Goal: Navigation & Orientation: Find specific page/section

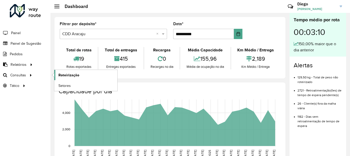
click at [61, 77] on span "Roteirização" at bounding box center [68, 75] width 21 height 5
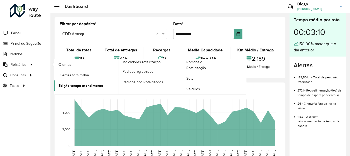
click at [78, 86] on span "Edição tempo atendimento" at bounding box center [80, 85] width 45 height 5
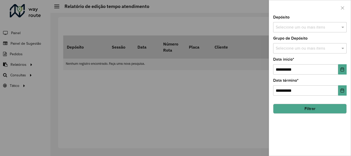
click at [298, 31] on div "Selecione um ou mais itens" at bounding box center [310, 27] width 74 height 10
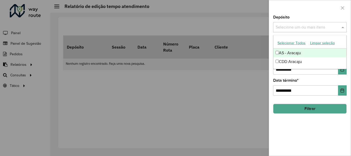
click at [298, 43] on button "Selecionar Todos" at bounding box center [291, 43] width 33 height 8
click at [309, 15] on div at bounding box center [310, 7] width 82 height 15
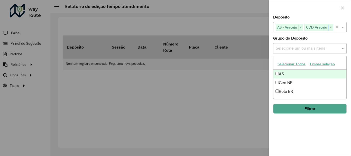
click at [297, 50] on input "text" at bounding box center [308, 49] width 66 height 6
click at [294, 66] on button "Selecionar Todos" at bounding box center [291, 64] width 33 height 8
click at [298, 11] on div at bounding box center [310, 7] width 82 height 15
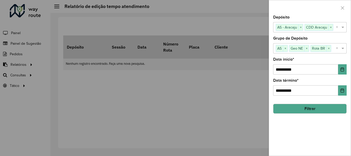
click at [318, 110] on button "Filtrar" at bounding box center [310, 109] width 74 height 10
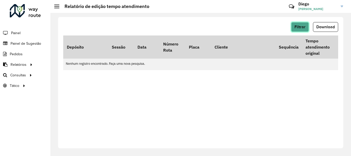
click at [306, 29] on button "Filtrar" at bounding box center [300, 27] width 18 height 10
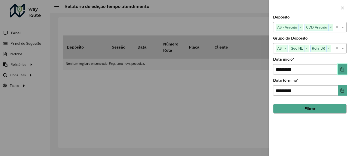
click at [342, 72] on button "Choose Date" at bounding box center [342, 69] width 8 height 10
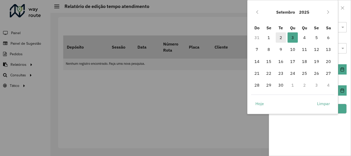
click at [281, 37] on span "2" at bounding box center [281, 37] width 10 height 10
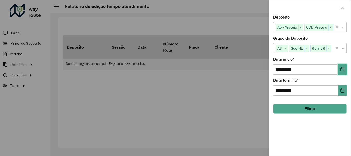
click at [342, 72] on button "Choose Date" at bounding box center [342, 69] width 8 height 10
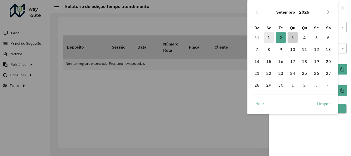
click at [268, 38] on span "1" at bounding box center [269, 37] width 10 height 10
type input "**********"
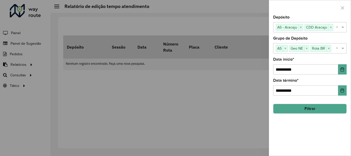
click at [314, 110] on button "Filtrar" at bounding box center [310, 109] width 74 height 10
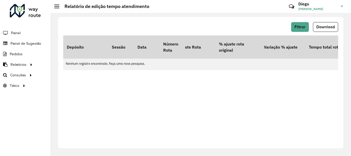
scroll to position [0, 234]
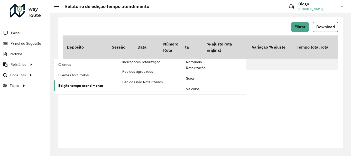
click at [78, 87] on span "Edição tempo atendimento" at bounding box center [80, 85] width 45 height 5
click at [85, 86] on span "Edição tempo atendimento" at bounding box center [80, 85] width 45 height 5
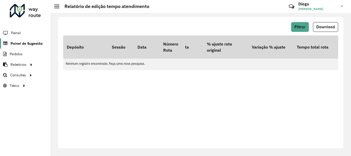
click at [19, 44] on span "Painel de Sugestão" at bounding box center [27, 43] width 32 height 5
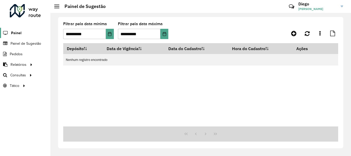
click at [15, 34] on span "Painel" at bounding box center [16, 32] width 11 height 5
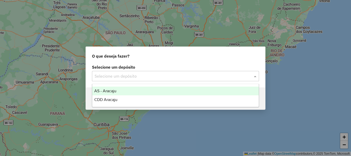
click at [212, 78] on input "text" at bounding box center [171, 76] width 152 height 6
click at [150, 91] on div "AS - Aracaju" at bounding box center [175, 91] width 167 height 9
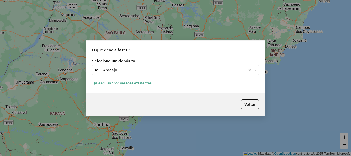
click at [136, 85] on button "Pesquisar por sessões existentes" at bounding box center [123, 83] width 62 height 8
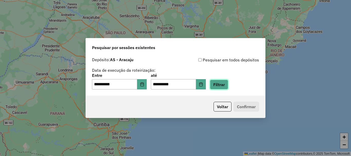
click at [228, 86] on button "Filtrar" at bounding box center [219, 85] width 18 height 10
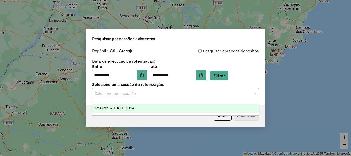
click at [215, 89] on div "Selecione uma sessão" at bounding box center [175, 93] width 167 height 10
click at [147, 105] on div "1258289 - 03/09/2025 18:14" at bounding box center [175, 108] width 167 height 9
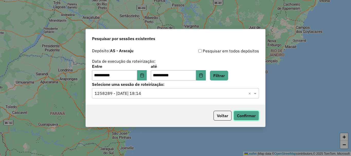
click at [250, 115] on button "Confirmar" at bounding box center [246, 116] width 25 height 10
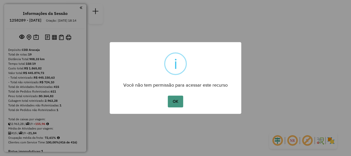
click at [177, 104] on button "OK" at bounding box center [175, 102] width 15 height 12
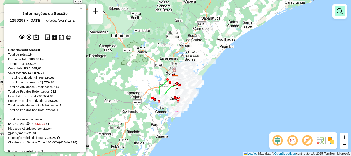
click at [338, 13] on em at bounding box center [340, 11] width 6 height 6
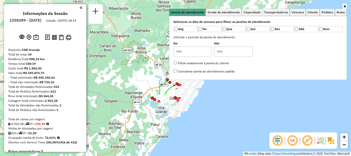
click at [345, 7] on icon at bounding box center [345, 6] width 2 height 3
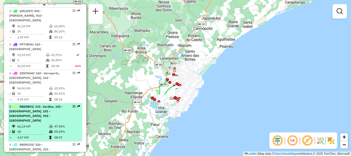
scroll to position [257, 0]
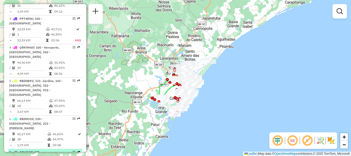
click at [67, 150] on div "7 - QRL5I45 | 171 - [PERSON_NAME], 910 - Olaria, 923 - [GEOGRAPHIC_DATA]" at bounding box center [45, 159] width 72 height 19
select select "**********"
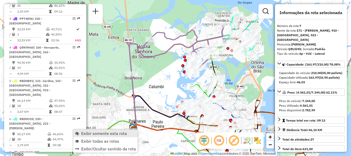
click at [84, 132] on span "Exibir somente esta rota" at bounding box center [104, 133] width 46 height 4
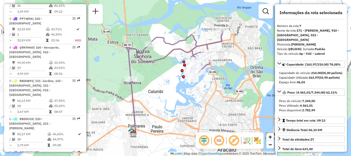
drag, startPoint x: 190, startPoint y: 82, endPoint x: 194, endPoint y: 97, distance: 16.0
click at [194, 97] on div "Janela de atendimento Grade de atendimento Capacidade Transportadoras Veículos …" at bounding box center [175, 78] width 351 height 156
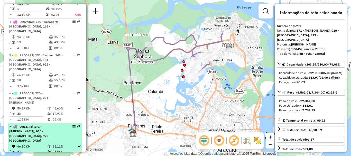
scroll to position [309, 0]
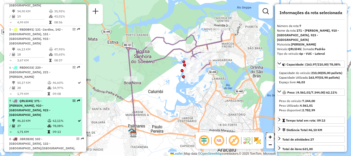
click at [42, 123] on td "27" at bounding box center [32, 125] width 30 height 5
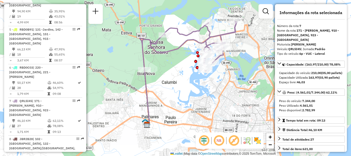
drag, startPoint x: 170, startPoint y: 117, endPoint x: 183, endPoint y: 112, distance: 13.7
click at [183, 112] on div "Janela de atendimento Grade de atendimento Capacidade Transportadoras Veículos …" at bounding box center [175, 78] width 351 height 156
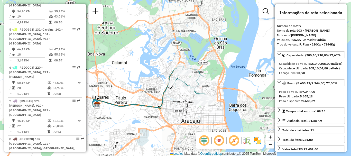
drag, startPoint x: 233, startPoint y: 105, endPoint x: 182, endPoint y: 101, distance: 50.8
click at [182, 101] on div "Janela de atendimento Grade de atendimento Capacidade Transportadoras Veículos …" at bounding box center [175, 78] width 351 height 156
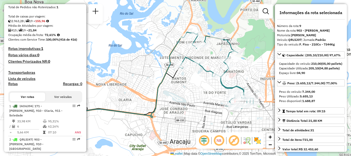
scroll to position [0, 0]
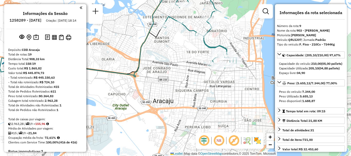
drag, startPoint x: 188, startPoint y: 97, endPoint x: 171, endPoint y: 57, distance: 44.0
click at [171, 57] on div "Janela de atendimento Grade de atendimento Capacidade Transportadoras Veículos …" at bounding box center [175, 78] width 351 height 156
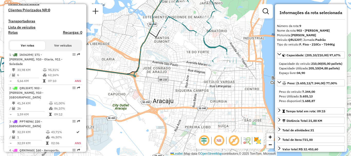
scroll to position [180, 0]
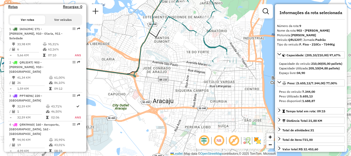
click at [69, 24] on button "Ver veículos" at bounding box center [62, 19] width 35 height 9
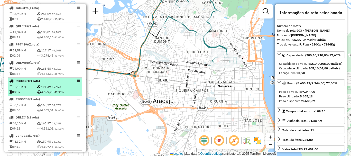
scroll to position [231, 0]
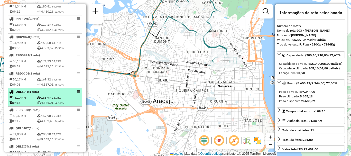
click at [63, 100] on td "163,97 78,08%" at bounding box center [59, 97] width 44 height 5
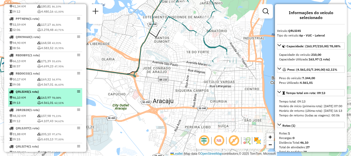
scroll to position [257, 0]
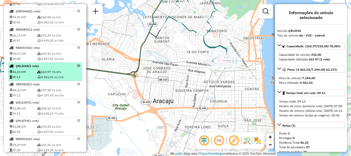
click at [64, 75] on td "163,97 78,08%" at bounding box center [59, 71] width 44 height 5
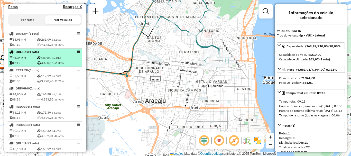
scroll to position [77, 0]
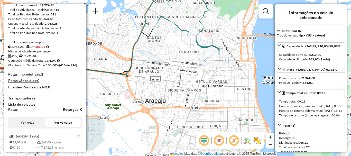
click at [32, 126] on button "Ver rotas" at bounding box center [27, 122] width 35 height 9
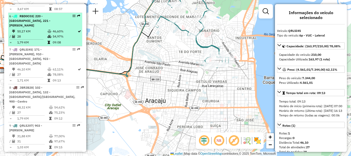
scroll to position [386, 0]
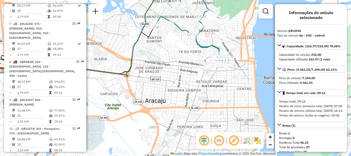
select select "**********"
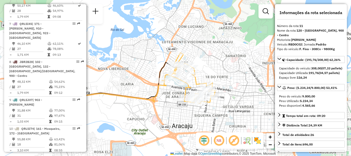
drag, startPoint x: 220, startPoint y: 100, endPoint x: 167, endPoint y: 100, distance: 52.5
click at [168, 100] on div "Janela de atendimento Grade de atendimento Capacidade Transportadoras Veículos …" at bounding box center [175, 78] width 351 height 156
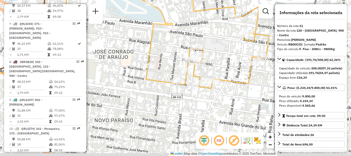
drag, startPoint x: 258, startPoint y: 58, endPoint x: 232, endPoint y: 53, distance: 26.8
click at [232, 53] on div "Janela de atendimento Grade de atendimento Capacidade Transportadoras Veículos …" at bounding box center [175, 78] width 351 height 156
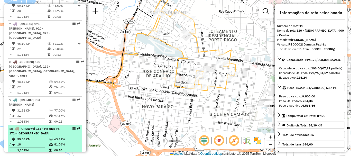
click at [42, 137] on td "55,88 KM" at bounding box center [33, 139] width 32 height 5
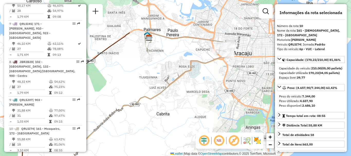
drag, startPoint x: 234, startPoint y: 37, endPoint x: 212, endPoint y: 86, distance: 53.1
click at [212, 86] on div "Janela de atendimento Grade de atendimento Capacidade Transportadoras Veículos …" at bounding box center [175, 78] width 351 height 156
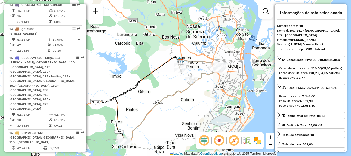
scroll to position [643, 0]
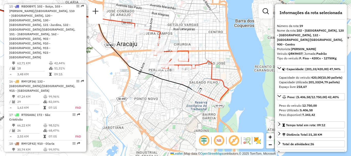
drag, startPoint x: 213, startPoint y: 119, endPoint x: 133, endPoint y: 92, distance: 84.0
click at [133, 92] on div "Janela de atendimento Grade de atendimento Capacidade Transportadoras Veículos …" at bounding box center [175, 78] width 351 height 156
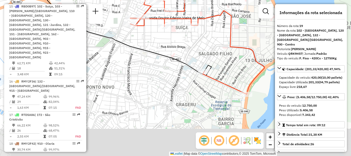
drag, startPoint x: 223, startPoint y: 93, endPoint x: 222, endPoint y: 63, distance: 29.4
click at [222, 63] on div "Janela de atendimento Grade de atendimento Capacidade Transportadoras Veículos …" at bounding box center [175, 78] width 351 height 156
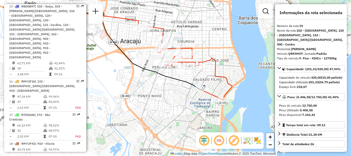
drag, startPoint x: 168, startPoint y: 70, endPoint x: 167, endPoint y: 93, distance: 23.2
click at [167, 93] on div "Janela de atendimento Grade de atendimento Capacidade Transportadoras Veículos …" at bounding box center [175, 78] width 351 height 156
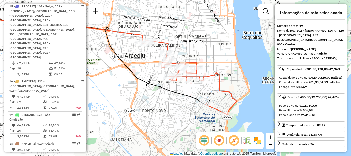
drag, startPoint x: 169, startPoint y: 97, endPoint x: 174, endPoint y: 115, distance: 18.3
click at [174, 115] on div "Janela de atendimento Grade de atendimento Capacidade Transportadoras Veículos …" at bounding box center [175, 78] width 351 height 156
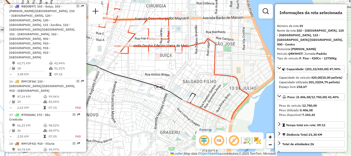
drag, startPoint x: 188, startPoint y: 71, endPoint x: 137, endPoint y: 72, distance: 51.4
click at [137, 72] on div "Janela de atendimento Grade de atendimento Capacidade Transportadoras Veículos …" at bounding box center [175, 78] width 351 height 156
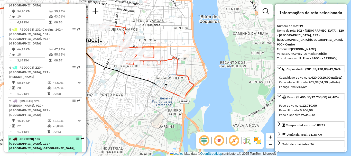
scroll to position [334, 0]
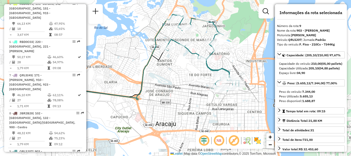
drag, startPoint x: 238, startPoint y: 92, endPoint x: 183, endPoint y: 72, distance: 58.7
click at [183, 72] on div "Janela de atendimento Grade de atendimento Capacidade Transportadoras Veículos …" at bounding box center [175, 78] width 351 height 156
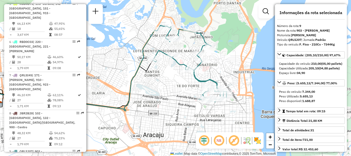
drag, startPoint x: 196, startPoint y: 80, endPoint x: 184, endPoint y: 91, distance: 16.6
click at [184, 91] on div "Janela de atendimento Grade de atendimento Capacidade Transportadoras Veículos …" at bounding box center [175, 78] width 351 height 156
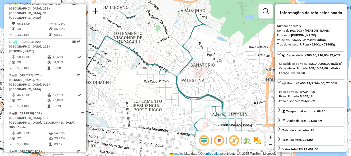
drag, startPoint x: 210, startPoint y: 86, endPoint x: 182, endPoint y: 113, distance: 38.7
click at [182, 113] on div "Janela de atendimento Grade de atendimento Capacidade Transportadoras Veículos …" at bounding box center [175, 78] width 351 height 156
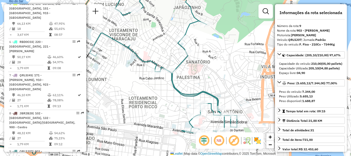
drag, startPoint x: 209, startPoint y: 71, endPoint x: 204, endPoint y: 68, distance: 5.6
click at [204, 68] on div "Janela de atendimento Grade de atendimento Capacidade Transportadoras Veículos …" at bounding box center [175, 78] width 351 height 156
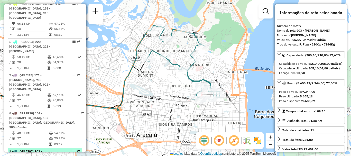
scroll to position [360, 0]
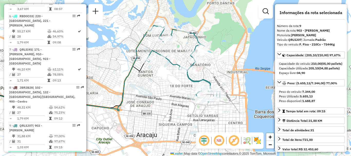
click at [41, 152] on div "10 - QRL5I74 | 161 - Mosqueiro, 172 - [GEOGRAPHIC_DATA]" at bounding box center [36, 156] width 55 height 9
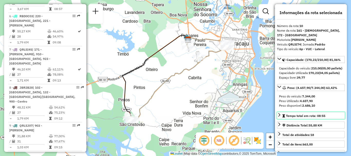
click at [279, 117] on icon at bounding box center [279, 115] width 4 height 4
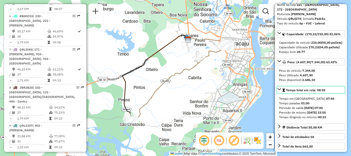
scroll to position [0, 0]
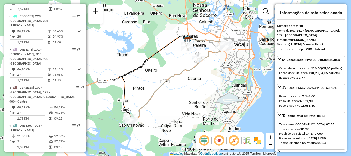
click at [181, 100] on div "Janela de atendimento Grade de atendimento Capacidade Transportadoras Veículos …" at bounding box center [175, 78] width 351 height 156
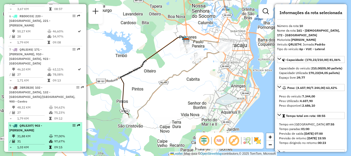
scroll to position [386, 0]
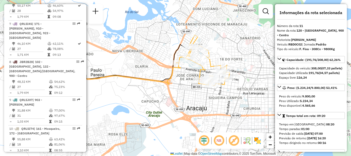
drag, startPoint x: 224, startPoint y: 95, endPoint x: 179, endPoint y: 77, distance: 47.7
click at [179, 77] on div "Janela de atendimento Grade de atendimento Capacidade Transportadoras Veículos …" at bounding box center [175, 78] width 351 height 156
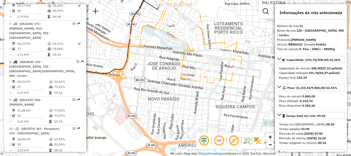
drag, startPoint x: 188, startPoint y: 67, endPoint x: 161, endPoint y: 64, distance: 28.0
click at [161, 64] on div "Janela de atendimento Grade de atendimento Capacidade Transportadoras Veículos …" at bounding box center [175, 78] width 351 height 156
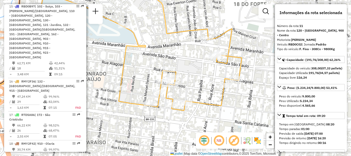
scroll to position [694, 0]
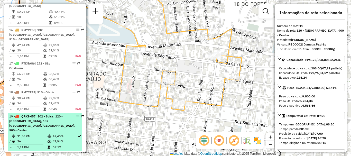
click at [38, 134] on td "31,38 KM" at bounding box center [32, 136] width 30 height 5
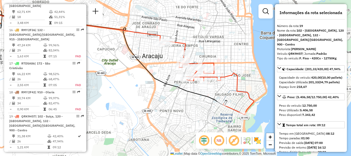
drag, startPoint x: 220, startPoint y: 85, endPoint x: 166, endPoint y: 70, distance: 56.1
click at [166, 70] on div "Janela de atendimento Grade de atendimento Capacidade Transportadoras Veículos …" at bounding box center [175, 78] width 351 height 156
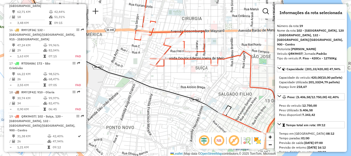
drag, startPoint x: 169, startPoint y: 72, endPoint x: 120, endPoint y: 50, distance: 54.1
click at [120, 50] on div "Janela de atendimento Grade de atendimento Capacidade Transportadoras Veículos …" at bounding box center [175, 78] width 351 height 156
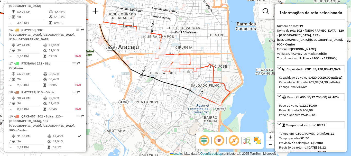
drag, startPoint x: 144, startPoint y: 82, endPoint x: 165, endPoint y: 93, distance: 23.8
click at [165, 93] on div "Janela de atendimento Grade de atendimento Capacidade Transportadoras Veículos …" at bounding box center [175, 78] width 351 height 156
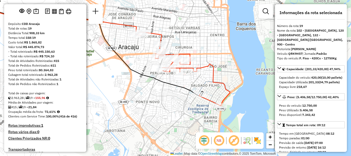
scroll to position [0, 0]
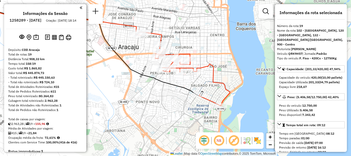
click at [80, 8] on em at bounding box center [81, 7] width 3 height 5
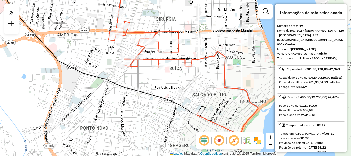
drag, startPoint x: 243, startPoint y: 60, endPoint x: 249, endPoint y: 64, distance: 7.6
click at [251, 64] on div "Janela de atendimento Grade de atendimento Capacidade Transportadoras Veículos …" at bounding box center [175, 78] width 351 height 156
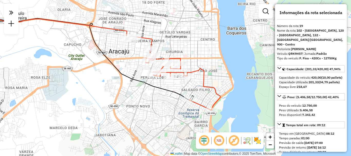
drag, startPoint x: 135, startPoint y: 74, endPoint x: 104, endPoint y: 84, distance: 33.1
click at [104, 84] on div "Janela de atendimento Grade de atendimento Capacidade Transportadoras Veículos …" at bounding box center [175, 78] width 351 height 156
click at [10, 13] on icon at bounding box center [11, 12] width 4 height 7
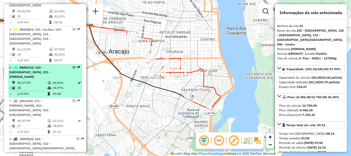
scroll to position [334, 0]
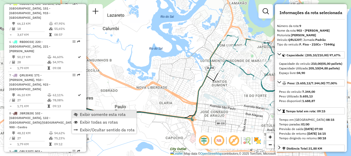
click at [83, 115] on span "Exibir somente esta rota" at bounding box center [103, 114] width 46 height 4
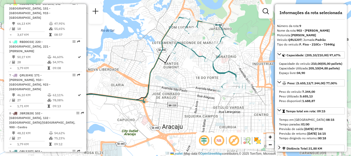
drag, startPoint x: 179, startPoint y: 59, endPoint x: 131, endPoint y: 41, distance: 51.6
click at [131, 41] on div "Janela de atendimento Grade de atendimento Capacidade Transportadoras Veículos …" at bounding box center [175, 78] width 351 height 156
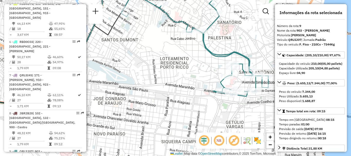
drag, startPoint x: 193, startPoint y: 66, endPoint x: 203, endPoint y: 72, distance: 11.1
click at [203, 72] on div "Janela de atendimento Grade de atendimento Capacidade Transportadoras Veículos …" at bounding box center [175, 78] width 351 height 156
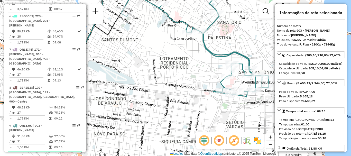
scroll to position [386, 0]
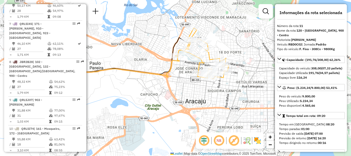
drag, startPoint x: 225, startPoint y: 104, endPoint x: 172, endPoint y: 74, distance: 60.3
click at [172, 75] on div "Janela de atendimento Grade de atendimento Capacidade Transportadoras Veículos …" at bounding box center [175, 78] width 351 height 156
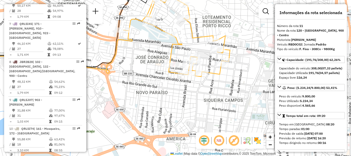
drag, startPoint x: 196, startPoint y: 55, endPoint x: 156, endPoint y: 56, distance: 39.9
click at [156, 56] on div "Janela de atendimento Grade de atendimento Capacidade Transportadoras Veículos …" at bounding box center [175, 78] width 351 height 156
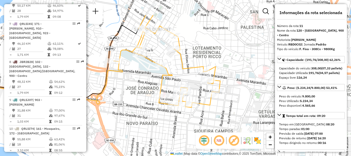
drag, startPoint x: 152, startPoint y: 58, endPoint x: 143, endPoint y: 90, distance: 33.8
click at [143, 90] on div "Janela de atendimento Grade de atendimento Capacidade Transportadoras Veículos …" at bounding box center [175, 78] width 351 height 156
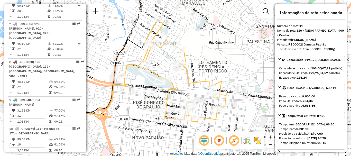
drag, startPoint x: 145, startPoint y: 97, endPoint x: 142, endPoint y: 110, distance: 12.8
click at [142, 110] on div "Janela de atendimento Grade de atendimento Capacidade Transportadoras Veículos …" at bounding box center [175, 78] width 351 height 156
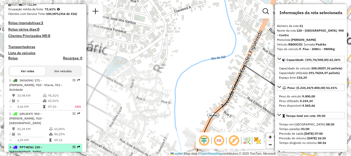
scroll to position [0, 0]
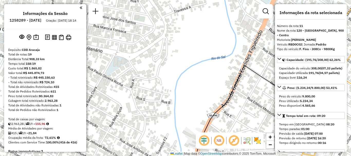
click at [80, 8] on em at bounding box center [81, 7] width 3 height 5
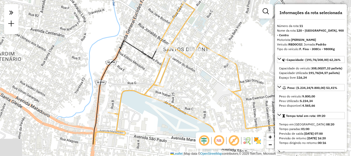
drag, startPoint x: 199, startPoint y: 78, endPoint x: 98, endPoint y: 50, distance: 104.2
click at [99, 50] on div "Janela de atendimento Grade de atendimento Capacidade Transportadoras Veículos …" at bounding box center [175, 78] width 351 height 156
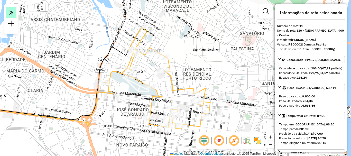
click at [13, 13] on icon at bounding box center [11, 12] width 4 height 7
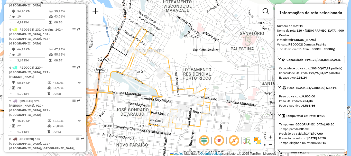
scroll to position [334, 0]
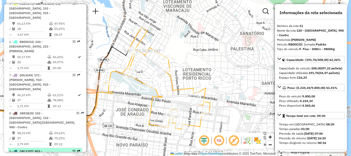
click at [37, 149] on div "9 - QRL5J07 | 903 - [PERSON_NAME]" at bounding box center [36, 153] width 55 height 9
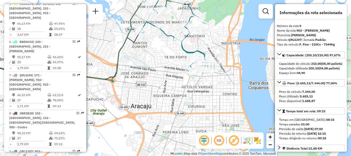
drag, startPoint x: 232, startPoint y: 90, endPoint x: 152, endPoint y: 51, distance: 88.9
click at [152, 51] on div "Janela de atendimento Grade de atendimento Capacidade Transportadoras Veículos …" at bounding box center [175, 78] width 351 height 156
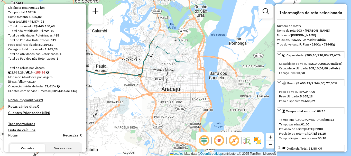
scroll to position [0, 0]
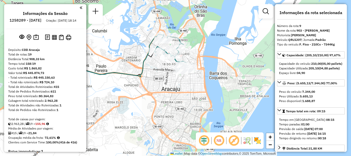
click at [80, 8] on em at bounding box center [81, 7] width 3 height 5
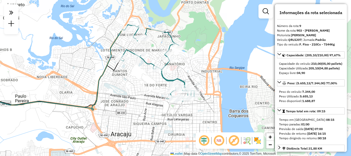
drag, startPoint x: 167, startPoint y: 61, endPoint x: 142, endPoint y: 85, distance: 34.7
click at [142, 85] on div "Janela de atendimento Grade de atendimento Capacidade Transportadoras Veículos …" at bounding box center [175, 78] width 351 height 156
click at [11, 14] on icon at bounding box center [11, 12] width 4 height 7
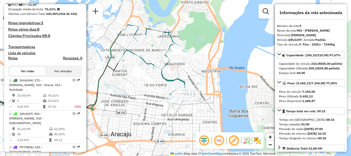
scroll to position [180, 0]
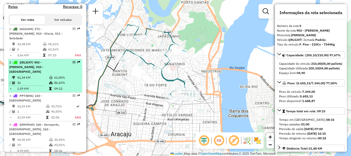
click at [47, 67] on div "2 - QRL5I47 | 903 - [PERSON_NAME], 910 - [GEOGRAPHIC_DATA]" at bounding box center [36, 67] width 55 height 14
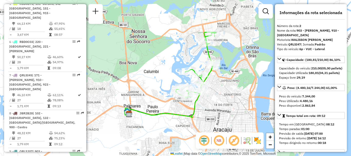
scroll to position [360, 0]
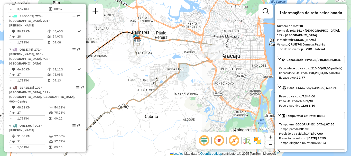
drag, startPoint x: 228, startPoint y: 48, endPoint x: 205, endPoint y: 86, distance: 44.6
click at [205, 86] on div "Janela de atendimento Grade de atendimento Capacidade Transportadoras Veículos …" at bounding box center [175, 78] width 351 height 156
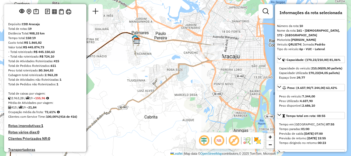
scroll to position [0, 0]
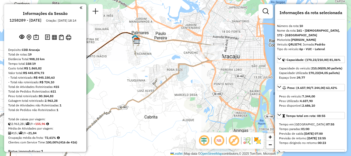
click at [80, 8] on em at bounding box center [81, 7] width 3 height 5
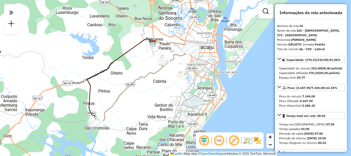
drag, startPoint x: 161, startPoint y: 94, endPoint x: 176, endPoint y: 76, distance: 23.2
click at [176, 76] on div "Janela de atendimento Grade de atendimento Capacidade Transportadoras Veículos …" at bounding box center [175, 78] width 351 height 156
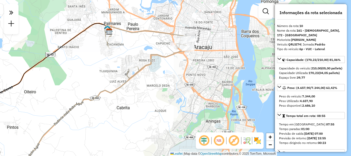
drag, startPoint x: 200, startPoint y: 38, endPoint x: 170, endPoint y: 75, distance: 47.3
click at [170, 75] on div "Janela de atendimento Grade de atendimento Capacidade Transportadoras Veículos …" at bounding box center [175, 78] width 351 height 156
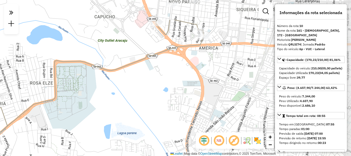
drag, startPoint x: 192, startPoint y: 43, endPoint x: 160, endPoint y: 87, distance: 53.9
click at [160, 87] on div "Janela de atendimento Grade de atendimento Capacidade Transportadoras Veículos …" at bounding box center [175, 78] width 351 height 156
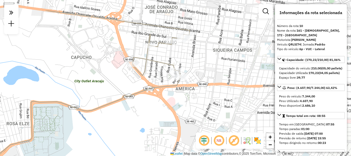
drag, startPoint x: 205, startPoint y: 78, endPoint x: 192, endPoint y: 104, distance: 29.2
click at [192, 104] on div "Janela de atendimento Grade de atendimento Capacidade Transportadoras Veículos …" at bounding box center [175, 78] width 351 height 156
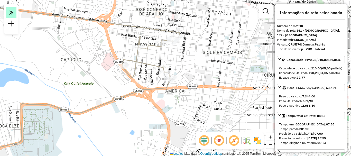
click at [10, 13] on icon at bounding box center [11, 12] width 4 height 7
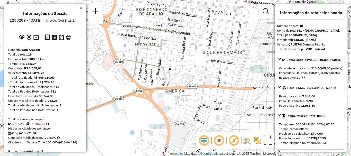
click at [80, 8] on em at bounding box center [81, 7] width 3 height 5
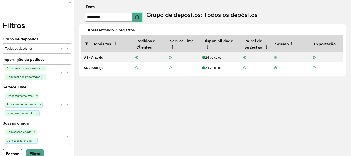
click at [142, 19] on button "Choose Date" at bounding box center [137, 17] width 10 height 9
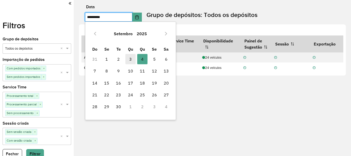
click at [133, 59] on span "3" at bounding box center [130, 59] width 10 height 10
type input "**********"
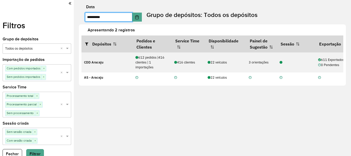
click at [69, 5] on icon at bounding box center [70, 3] width 3 height 5
